Goal: Task Accomplishment & Management: Manage account settings

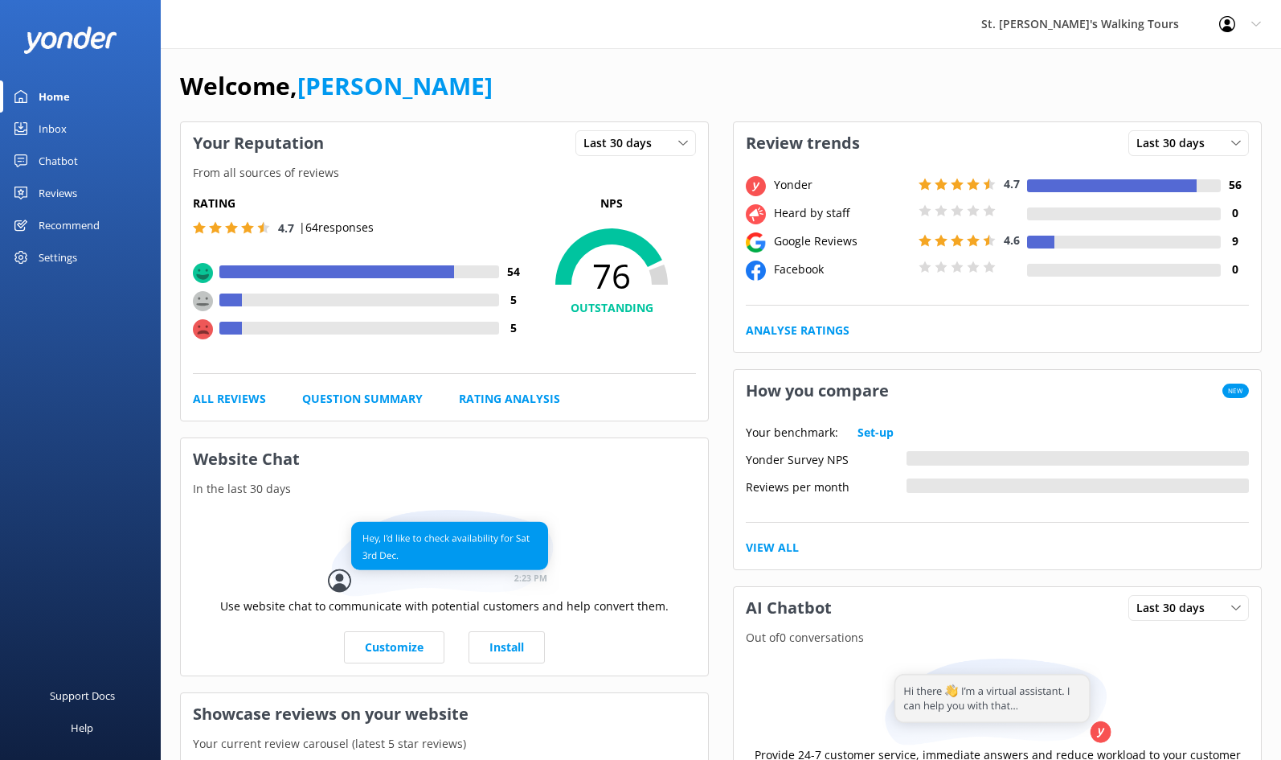
scroll to position [1, 0]
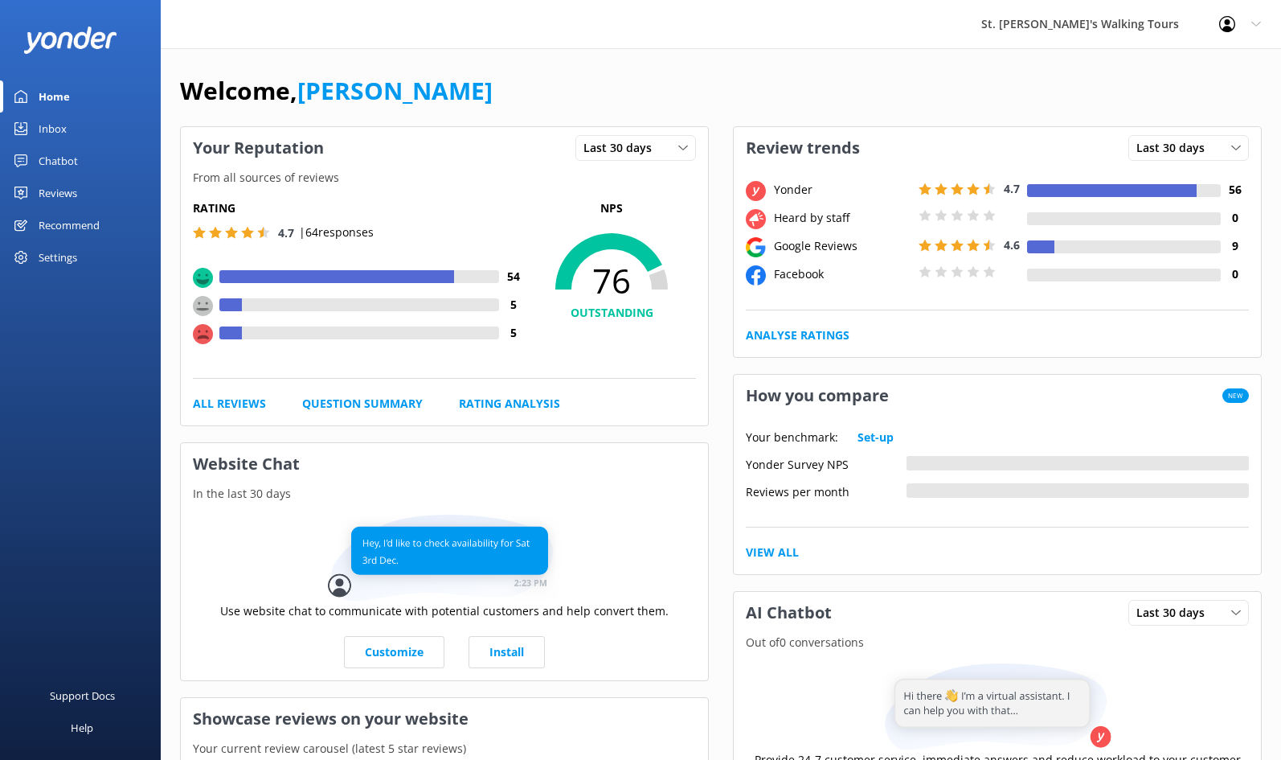
click at [53, 189] on div "Reviews" at bounding box center [58, 193] width 39 height 32
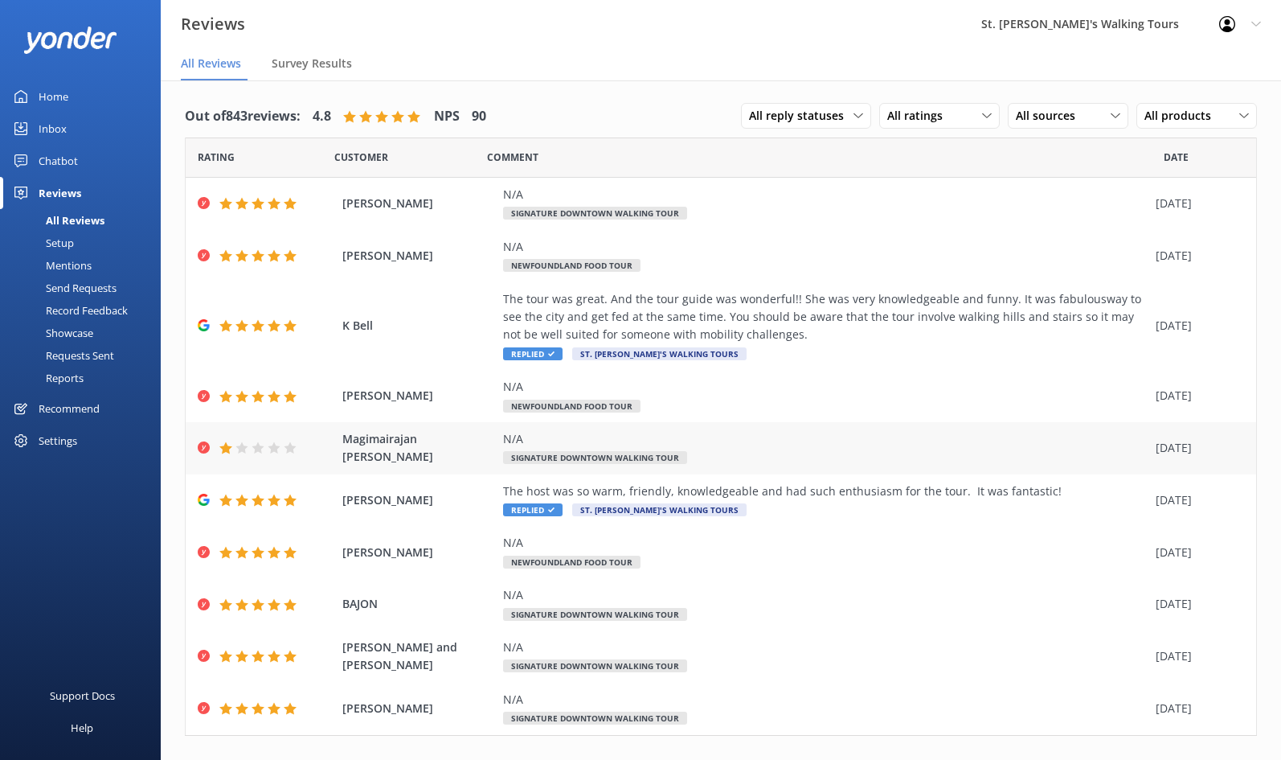
click at [738, 447] on div "N/A Signature Downtown Walking Tour" at bounding box center [825, 448] width 645 height 36
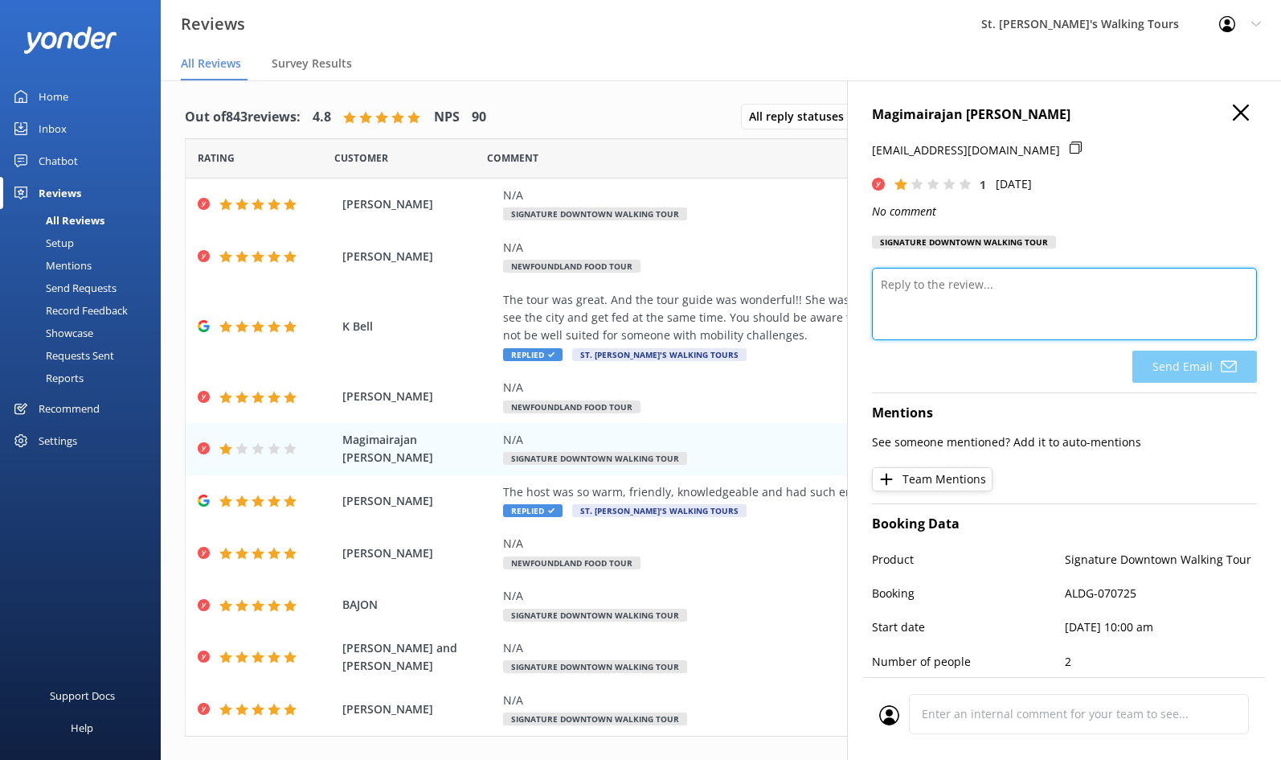
click at [902, 289] on textarea at bounding box center [1064, 304] width 385 height 72
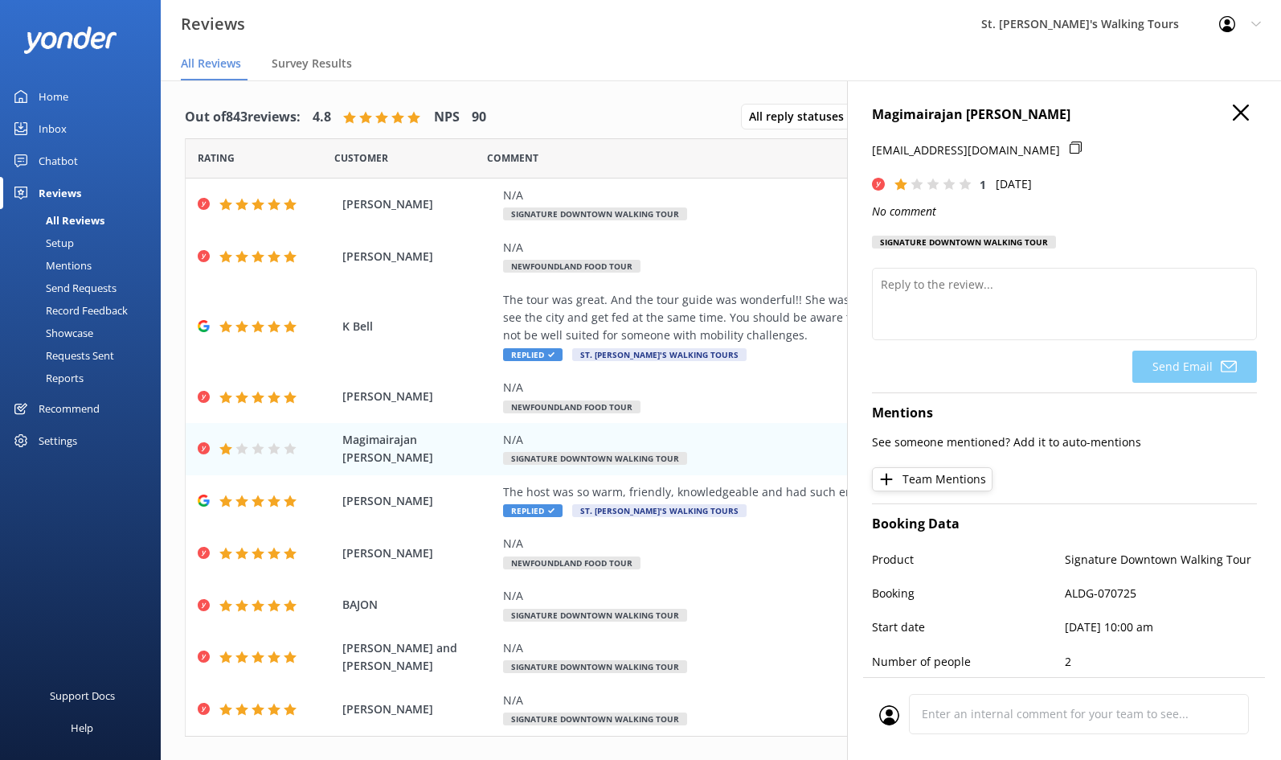
click at [1246, 114] on icon at bounding box center [1241, 112] width 16 height 16
